Goal: Use online tool/utility: Utilize a website feature to perform a specific function

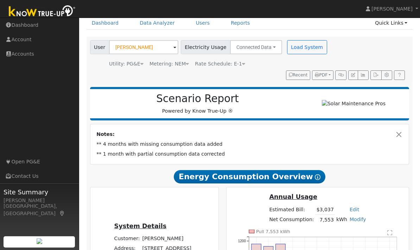
scroll to position [30, 0]
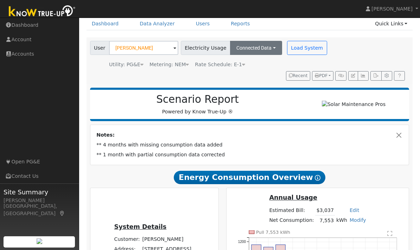
click at [261, 51] on button "Connected Data" at bounding box center [256, 48] width 52 height 14
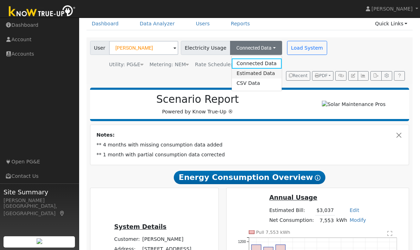
click at [248, 72] on link "Estimated Data" at bounding box center [256, 74] width 50 height 10
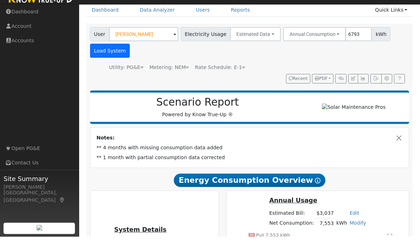
type input "6793"
click at [106, 57] on button "Load System" at bounding box center [110, 64] width 40 height 14
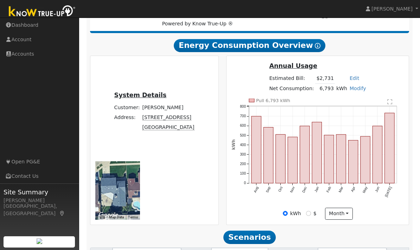
scroll to position [204, 0]
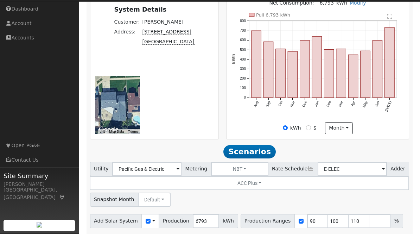
type input "1"
type input "5"
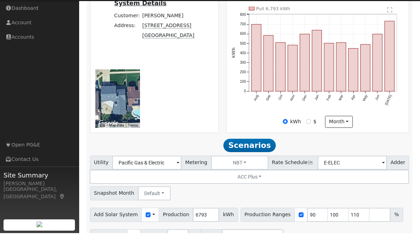
scroll to position [232, 0]
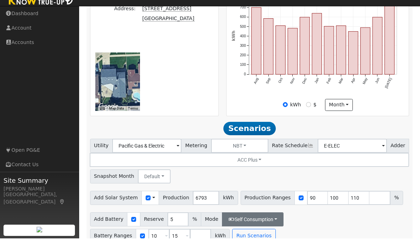
click at [248, 224] on button "Self Consumption" at bounding box center [253, 231] width 62 height 14
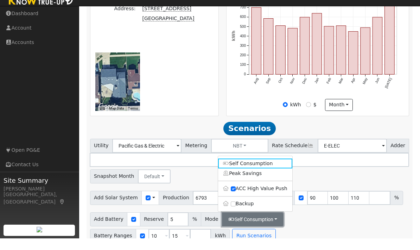
scroll to position [204, 0]
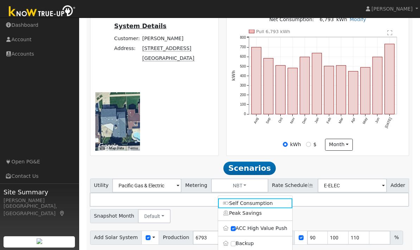
click at [357, 201] on div "Utility Pacific Gas & Electric Metering NBT NEM NBT Rate Schedule E-ELEC Adder …" at bounding box center [250, 199] width 322 height 47
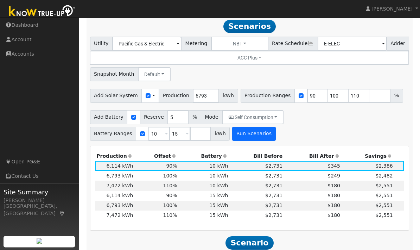
scroll to position [345, 0]
click at [221, 180] on td "10 kWh" at bounding box center [203, 185] width 51 height 10
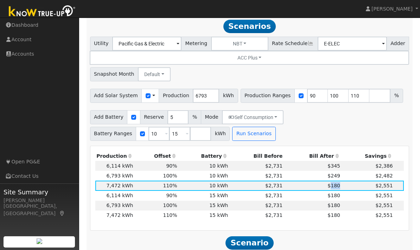
click at [386, 111] on div "Add Battery Reserve 5 % Mode Self Consumption Self Consumption Peak Savings ACC…" at bounding box center [250, 124] width 322 height 33
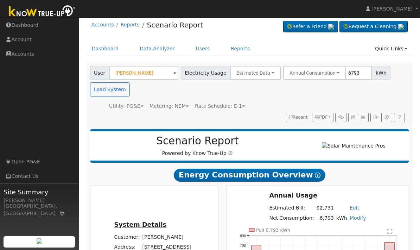
scroll to position [0, 0]
